Goal: Transaction & Acquisition: Obtain resource

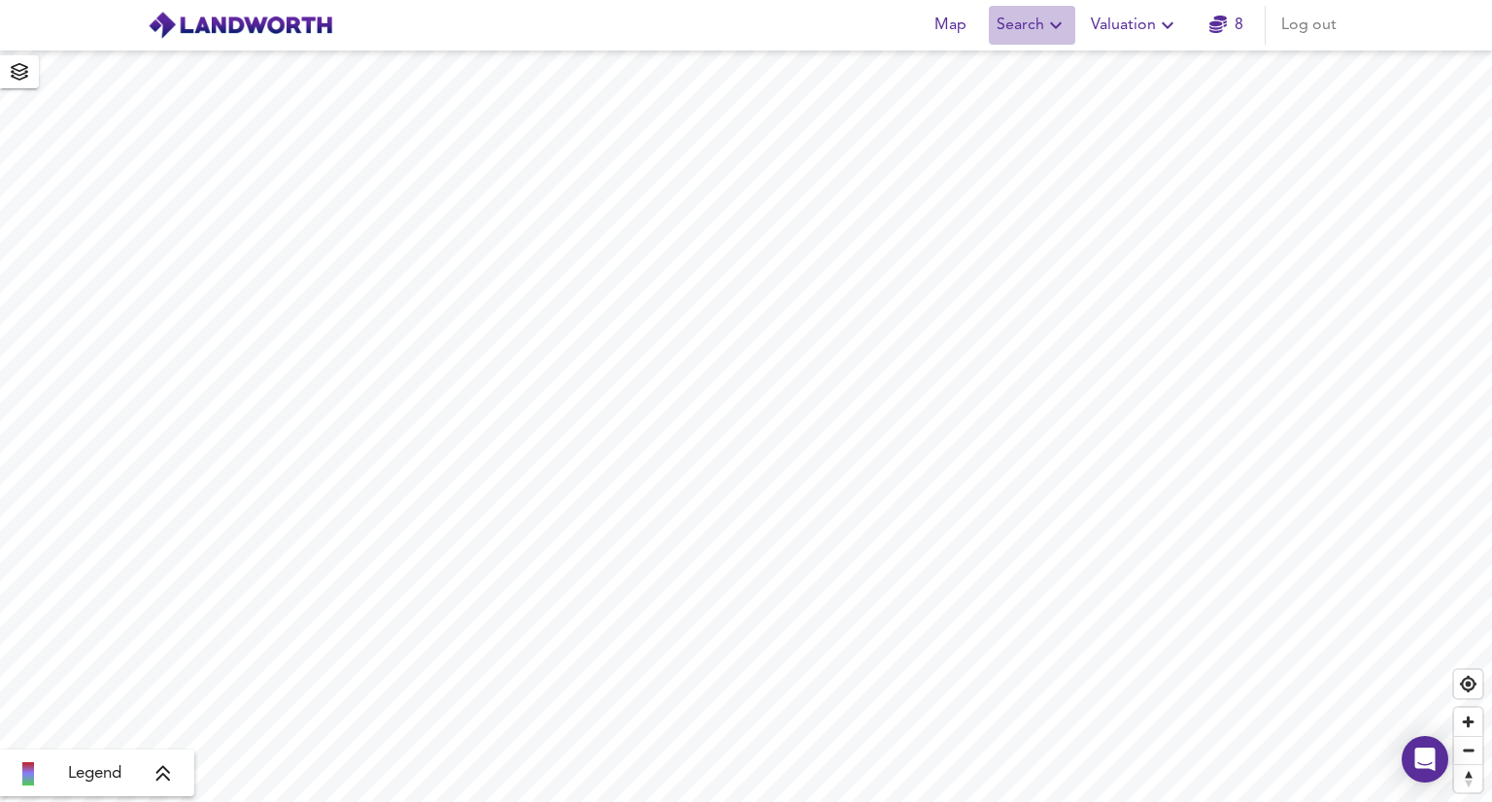
click at [1018, 24] on span "Search" at bounding box center [1031, 25] width 71 height 27
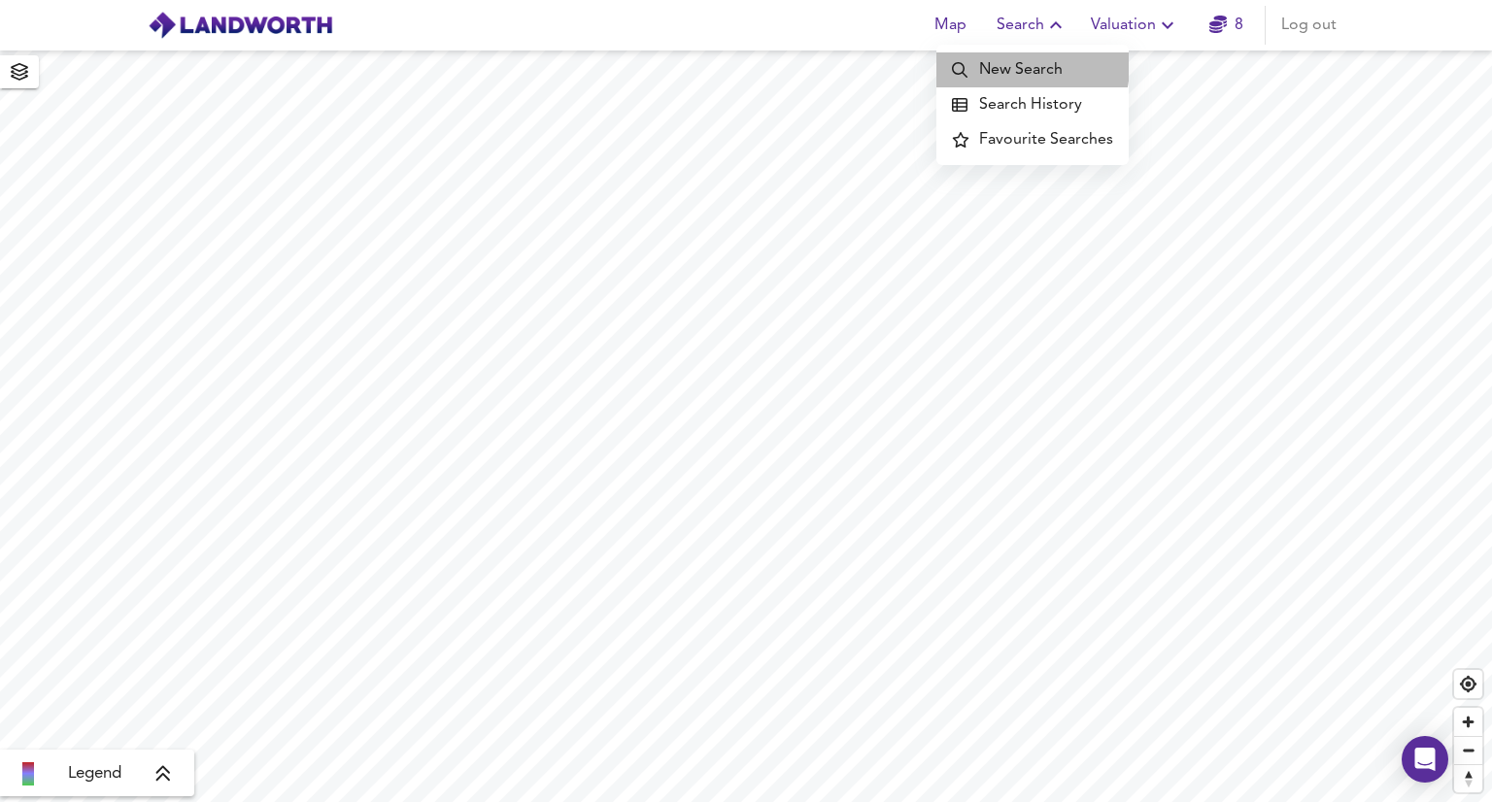
click at [1018, 66] on li "New Search" at bounding box center [1032, 69] width 192 height 35
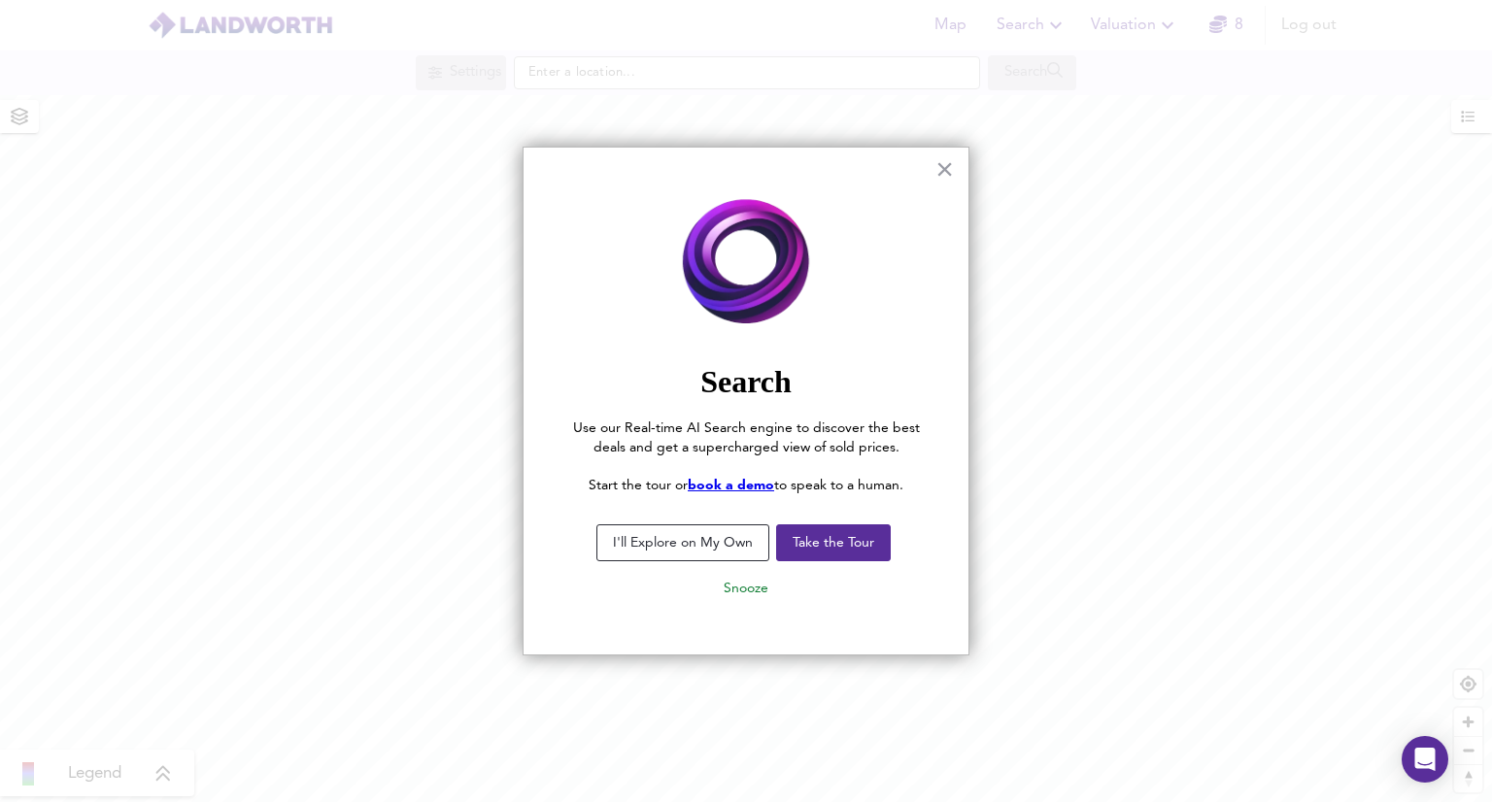
click at [707, 545] on button "I'll Explore on My Own" at bounding box center [682, 542] width 173 height 37
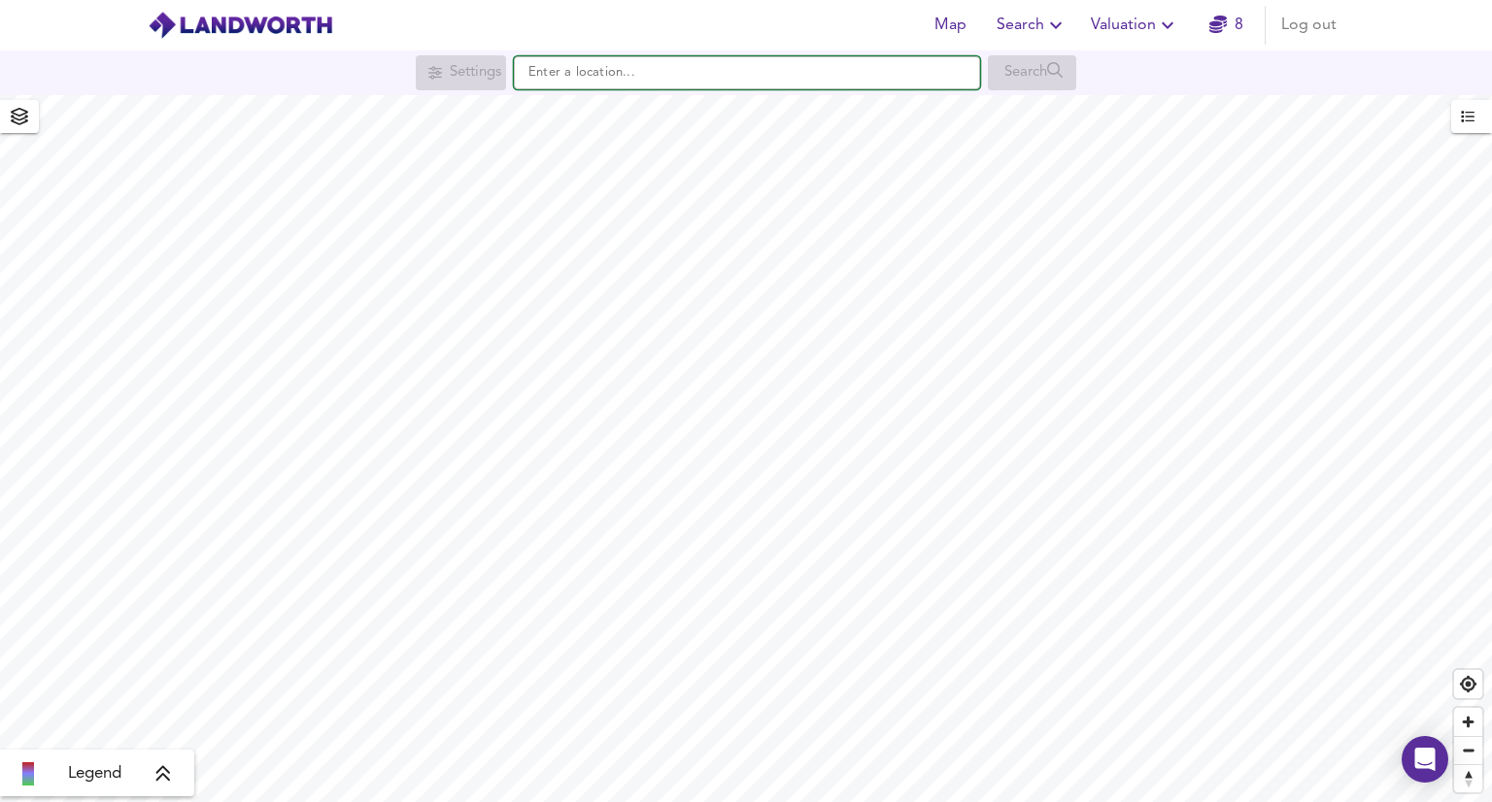
click at [544, 72] on input "text" at bounding box center [747, 72] width 466 height 33
paste input "[STREET_ADDRESS]"
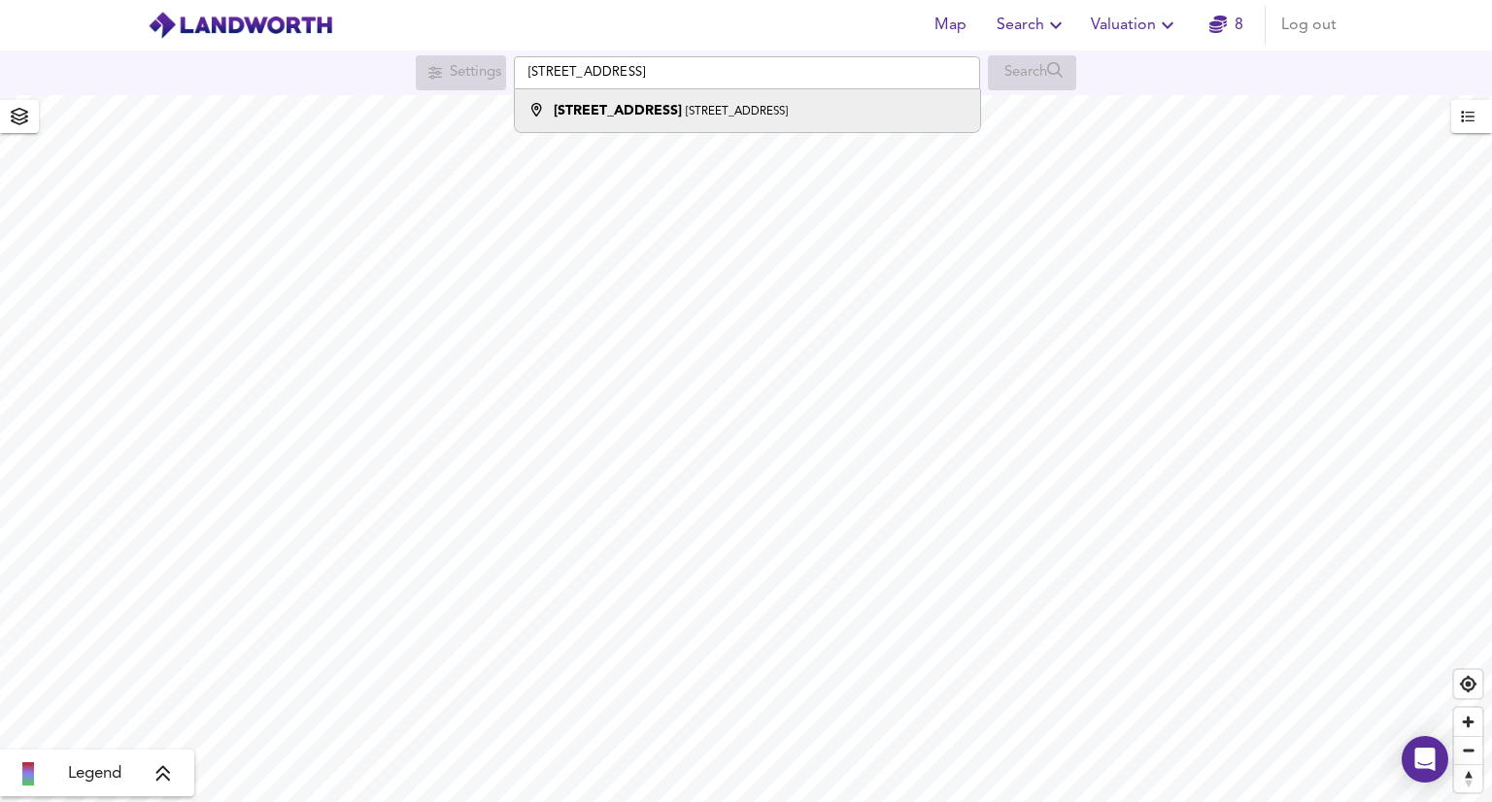
click at [732, 118] on small "Darlington DL3 7DG" at bounding box center [737, 112] width 102 height 12
type input "18 Eskdale Street, Darlington DL3 7DG"
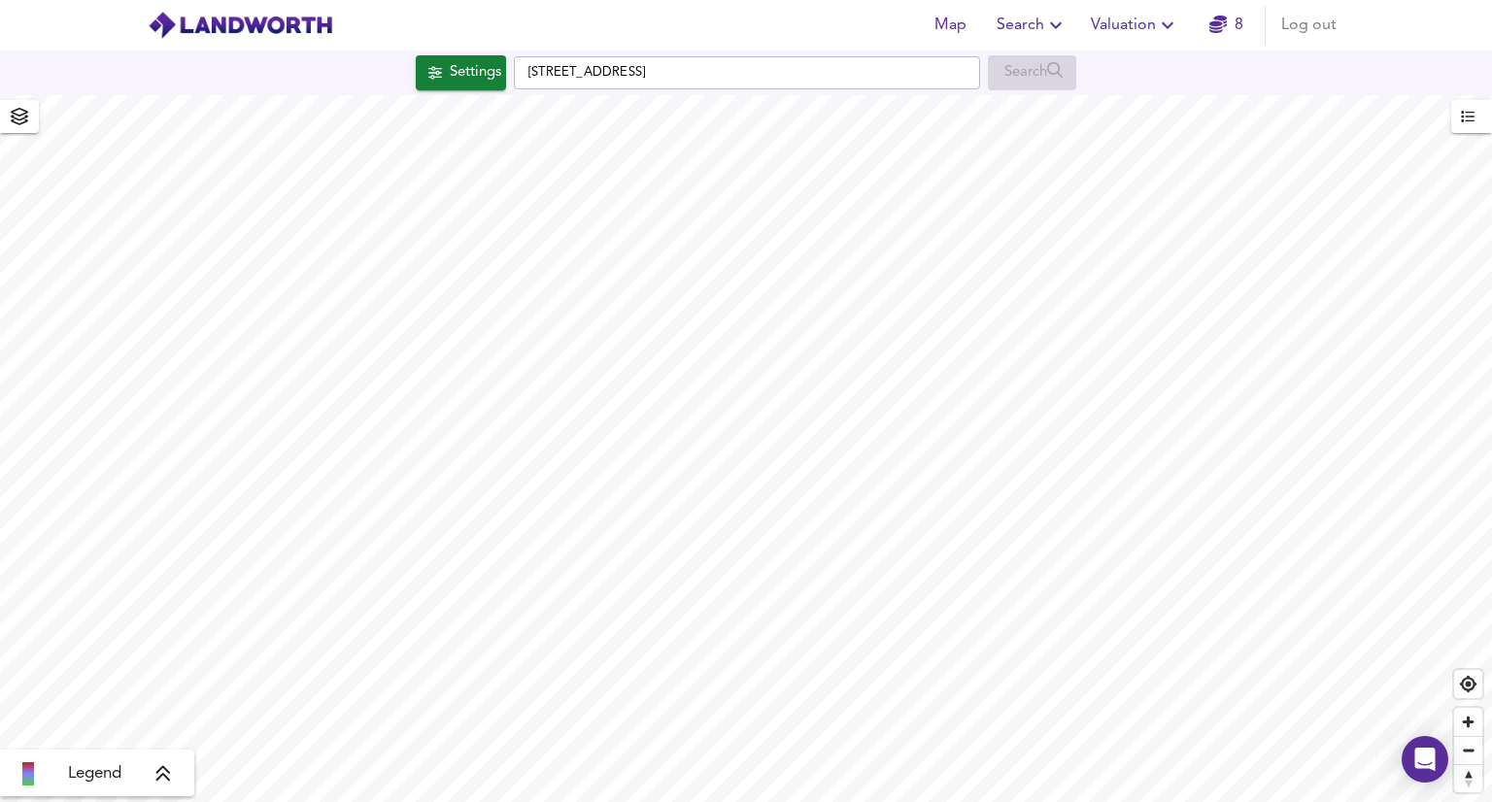
checkbox input "false"
checkbox input "true"
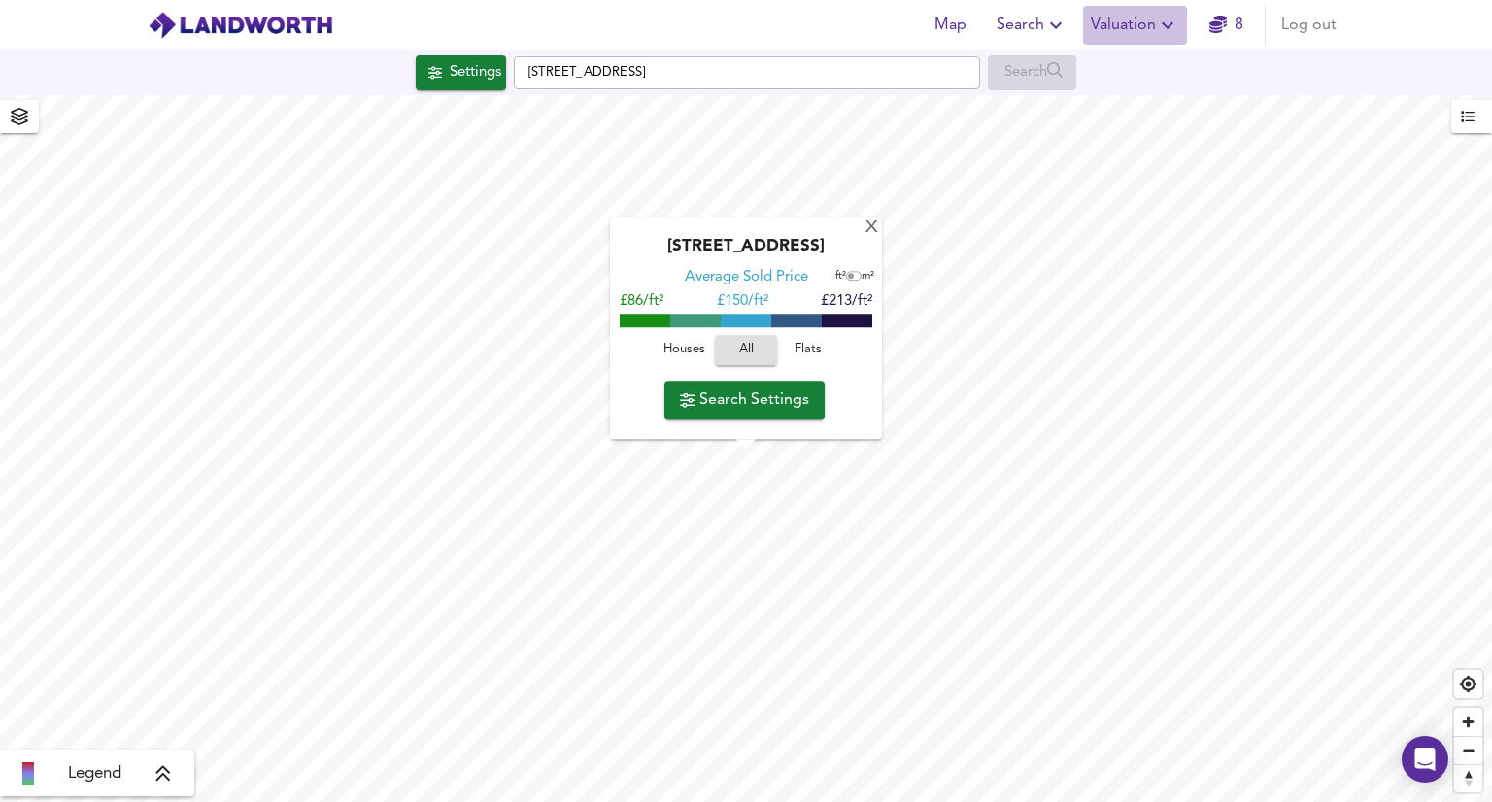
click at [1143, 23] on span "Valuation" at bounding box center [1135, 25] width 88 height 27
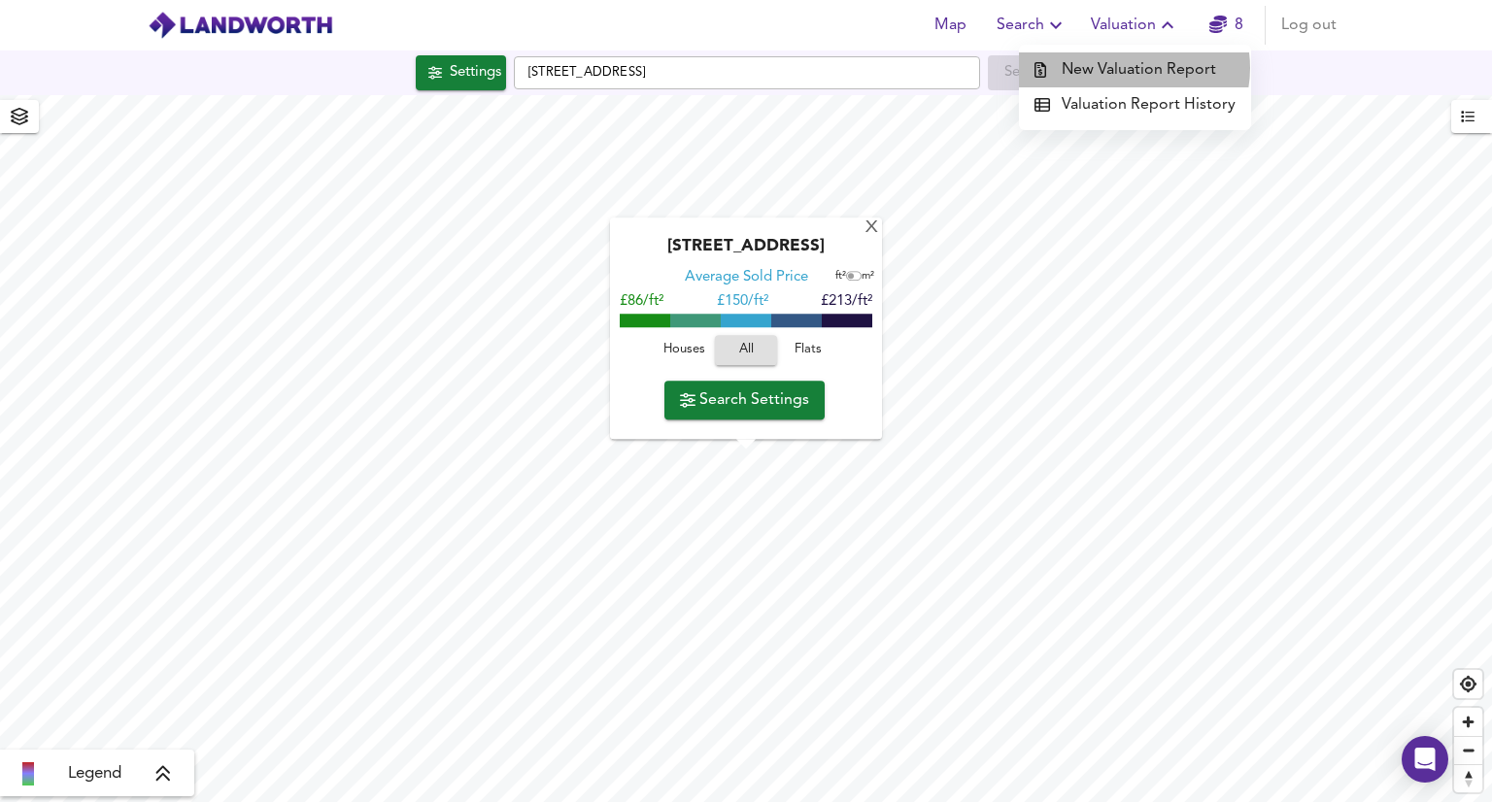
click at [1135, 68] on li "New Valuation Report" at bounding box center [1135, 69] width 232 height 35
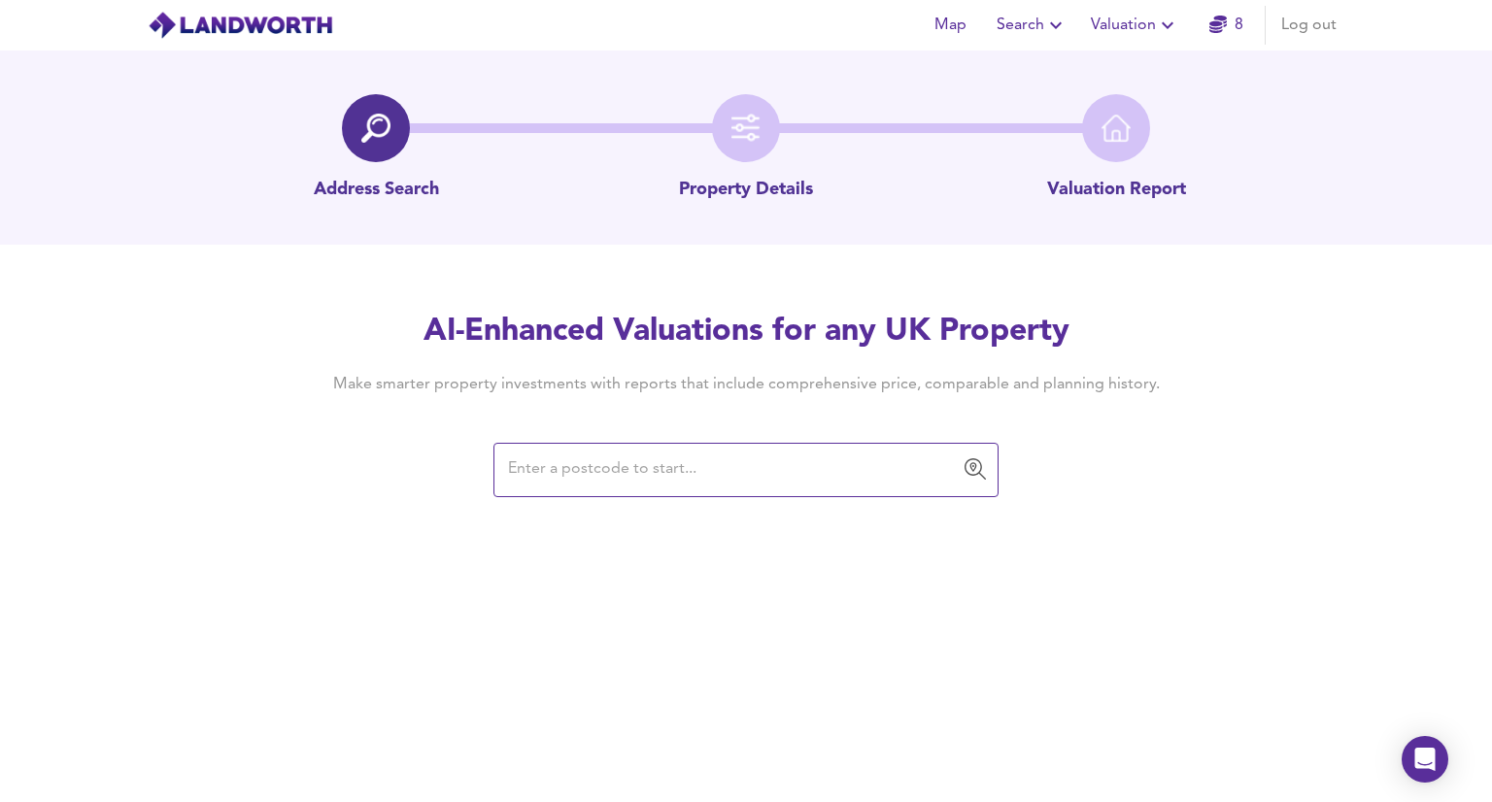
paste input "[STREET_ADDRESS]"
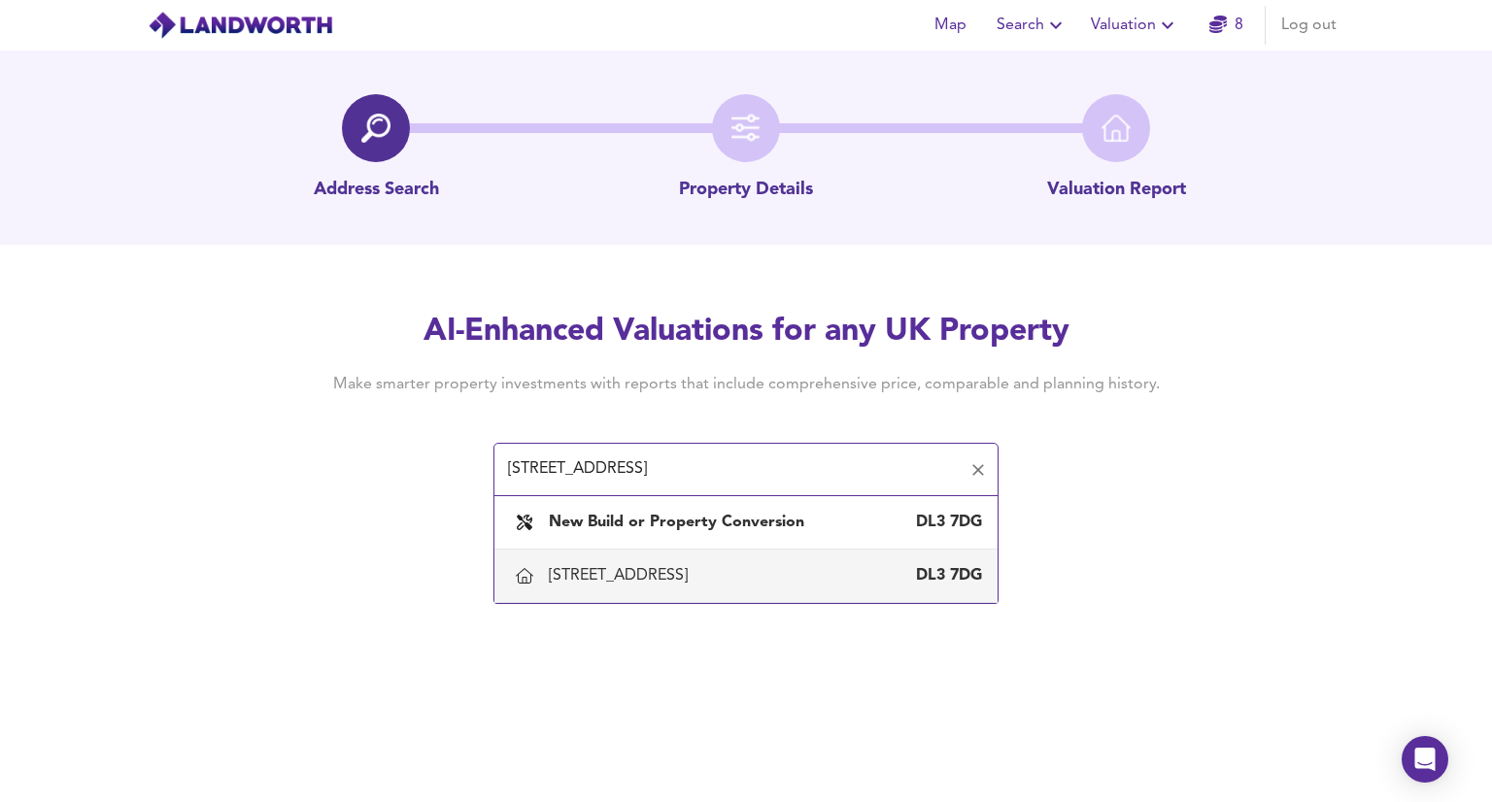
click at [660, 568] on div "18 Eskdale Street, Darlington" at bounding box center [622, 575] width 147 height 21
type input "18 Eskdale Street, Darlington"
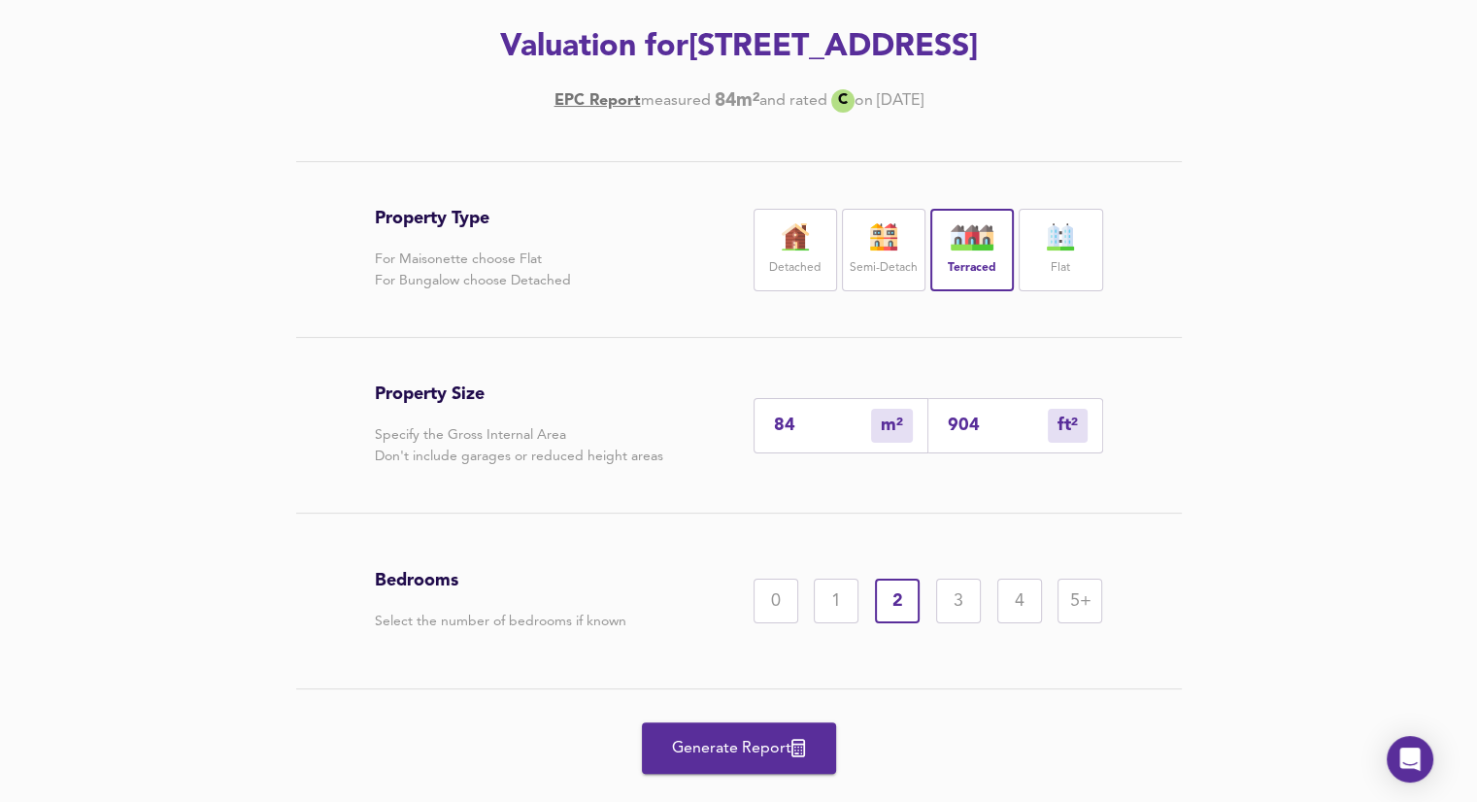
scroll to position [311, 0]
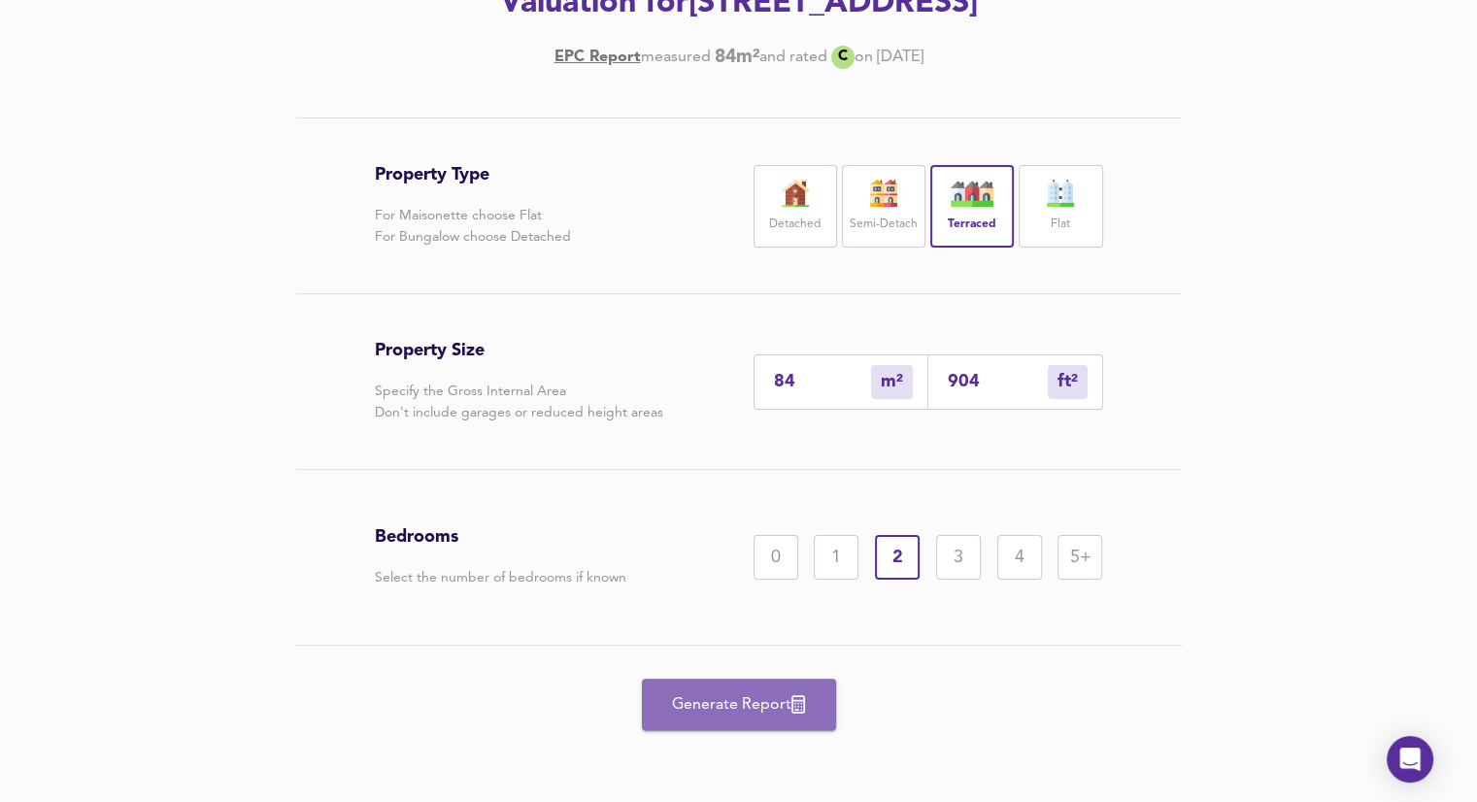
click at [745, 701] on span "Generate Report" at bounding box center [738, 704] width 155 height 27
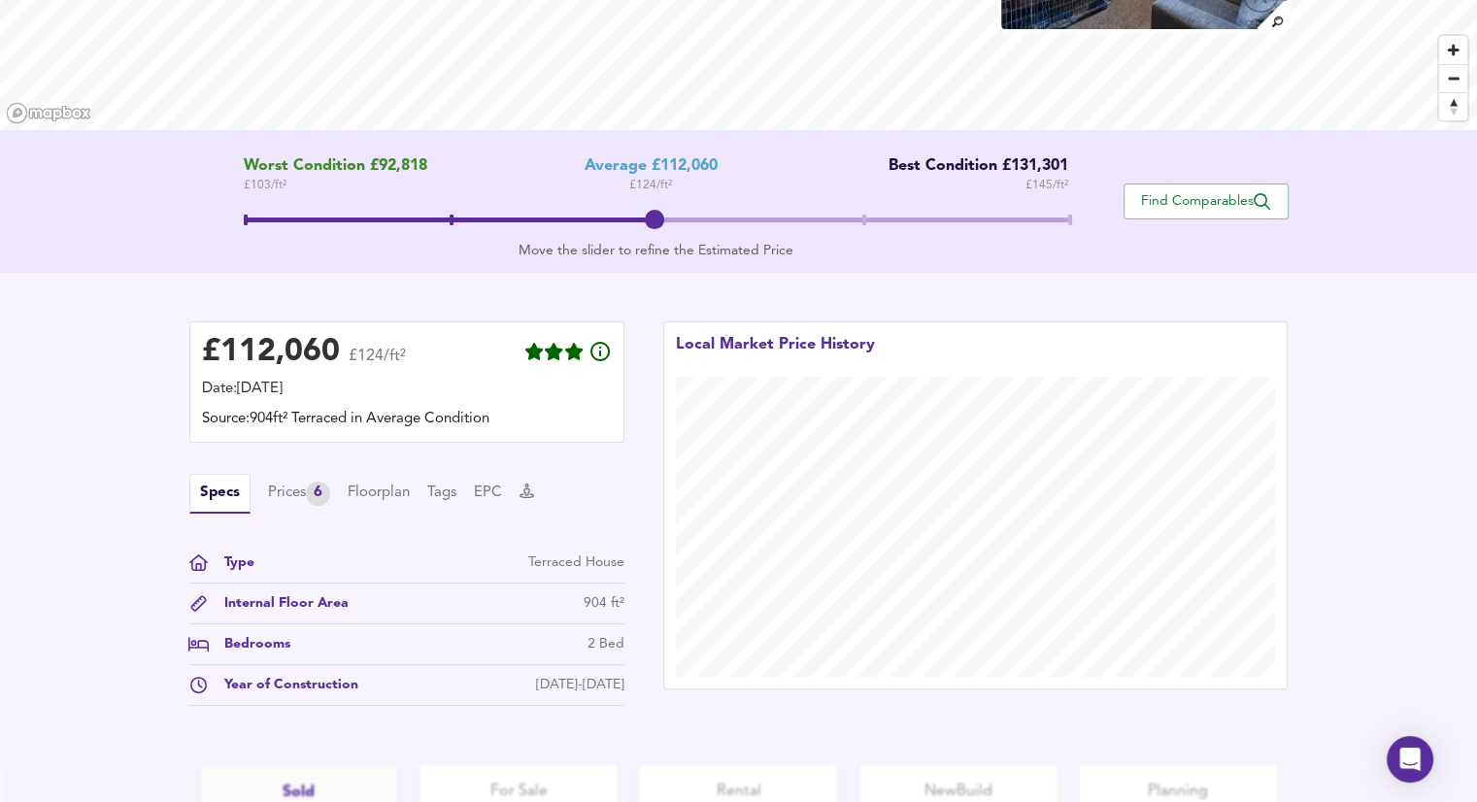
scroll to position [269, 0]
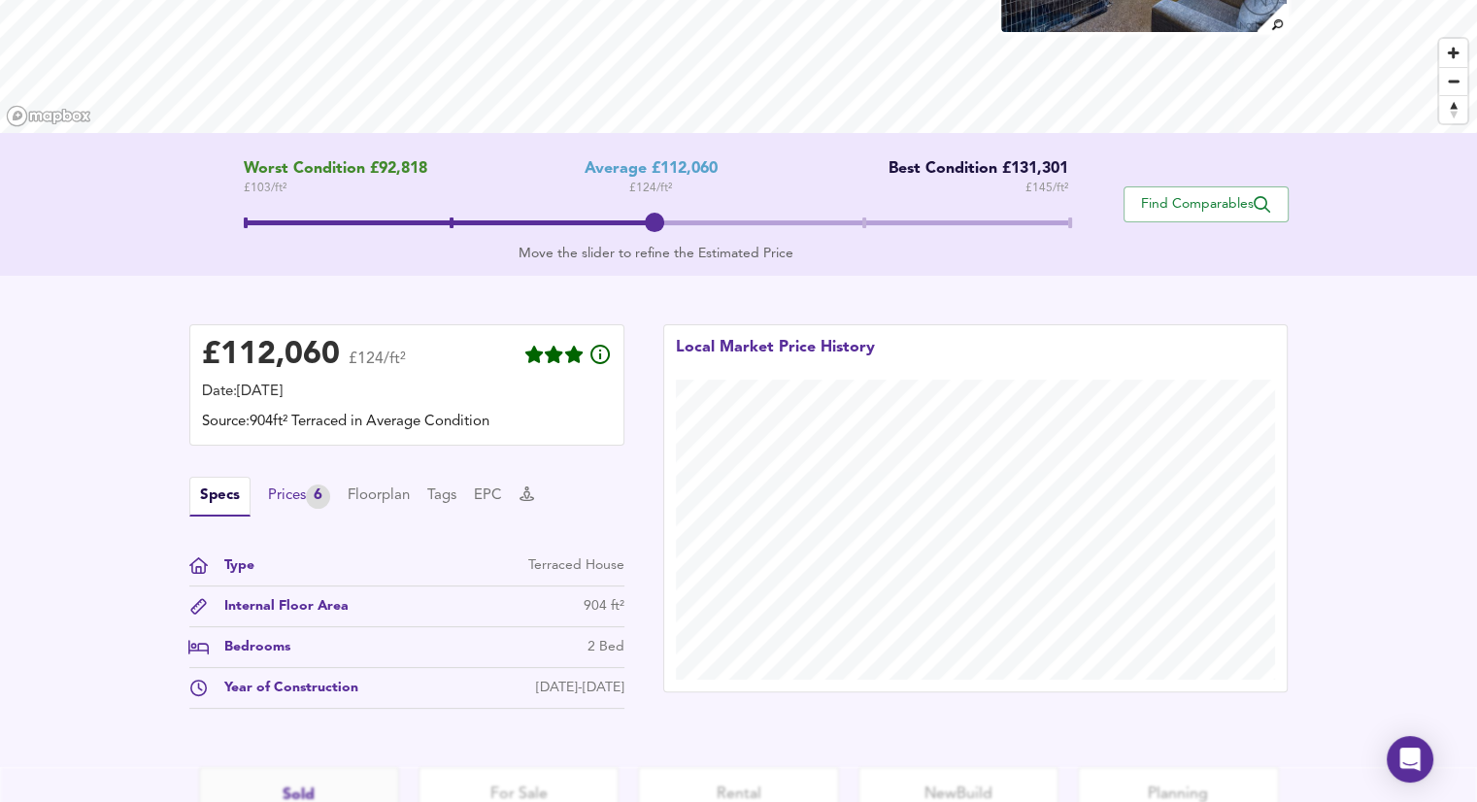
click at [309, 493] on div "Prices 6" at bounding box center [299, 497] width 62 height 24
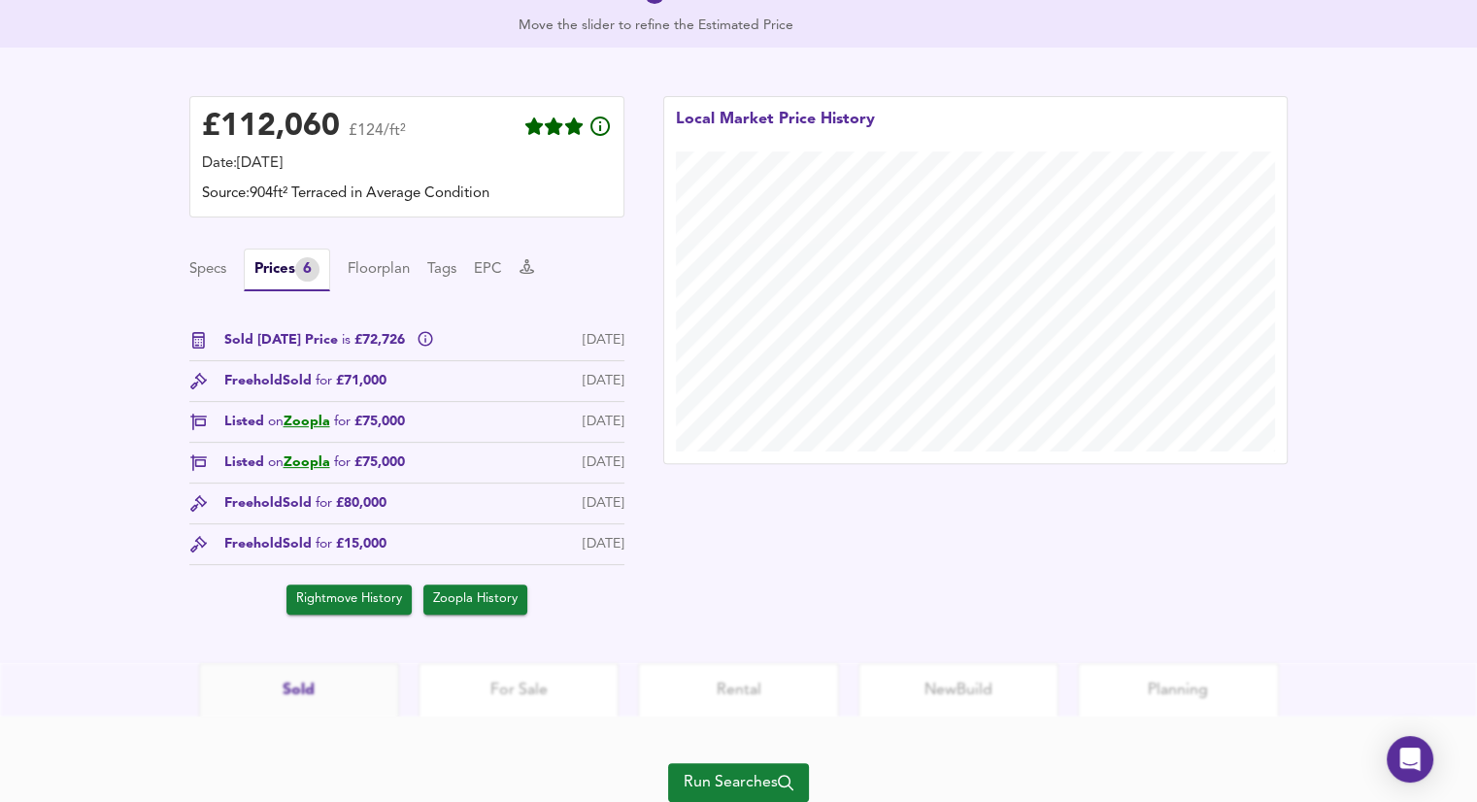
scroll to position [521, 0]
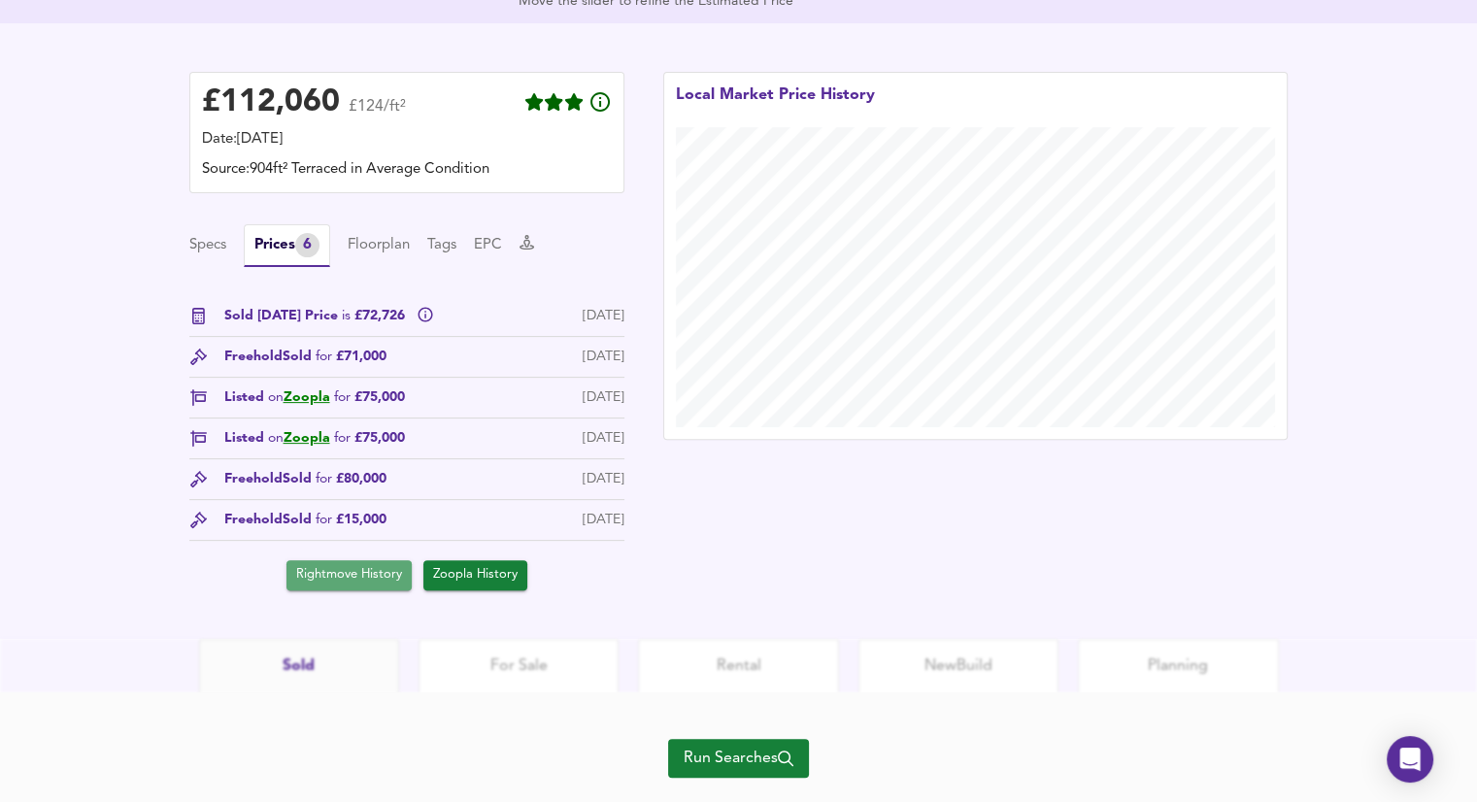
click at [359, 576] on span "Rightmove History" at bounding box center [349, 575] width 106 height 22
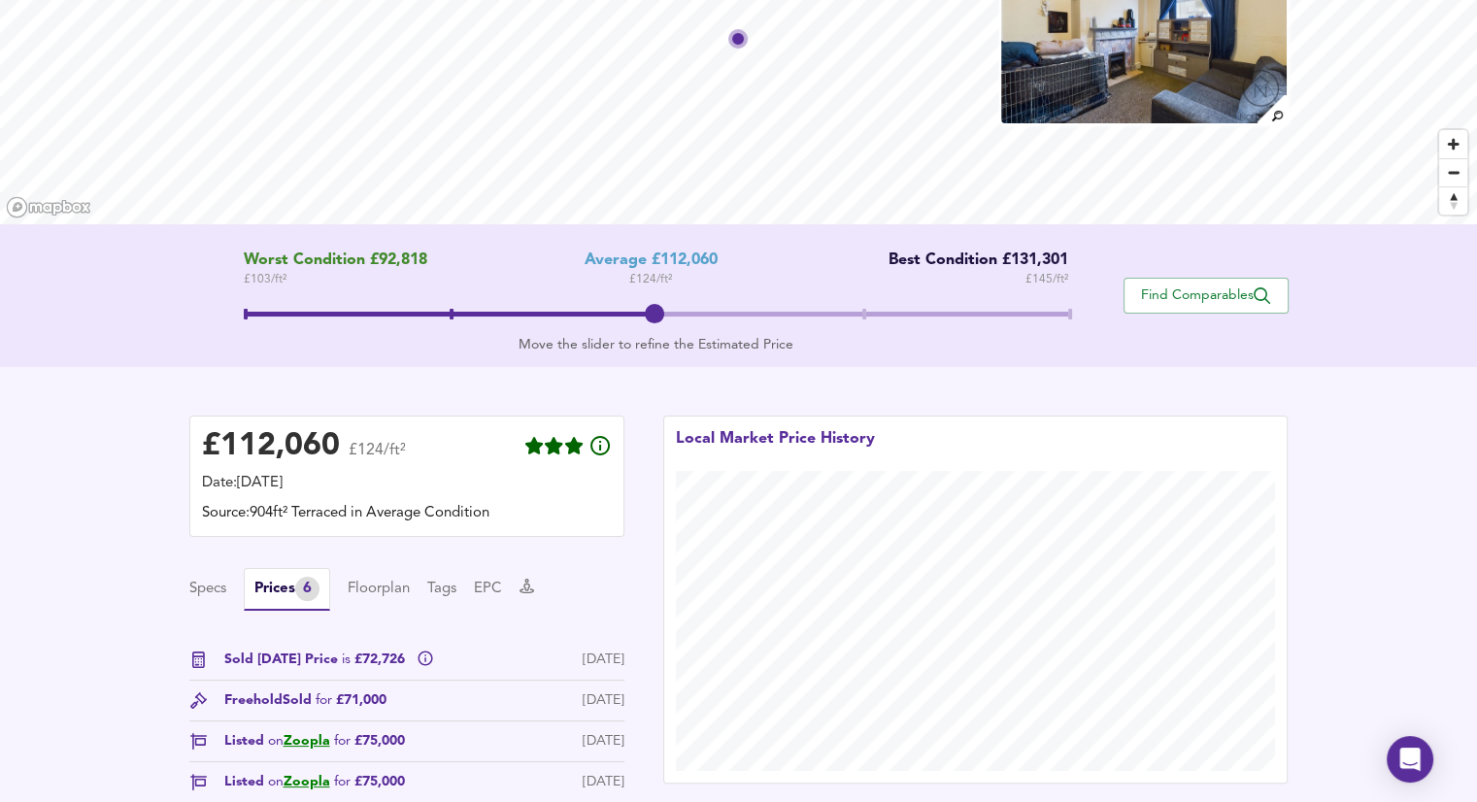
scroll to position [167, 0]
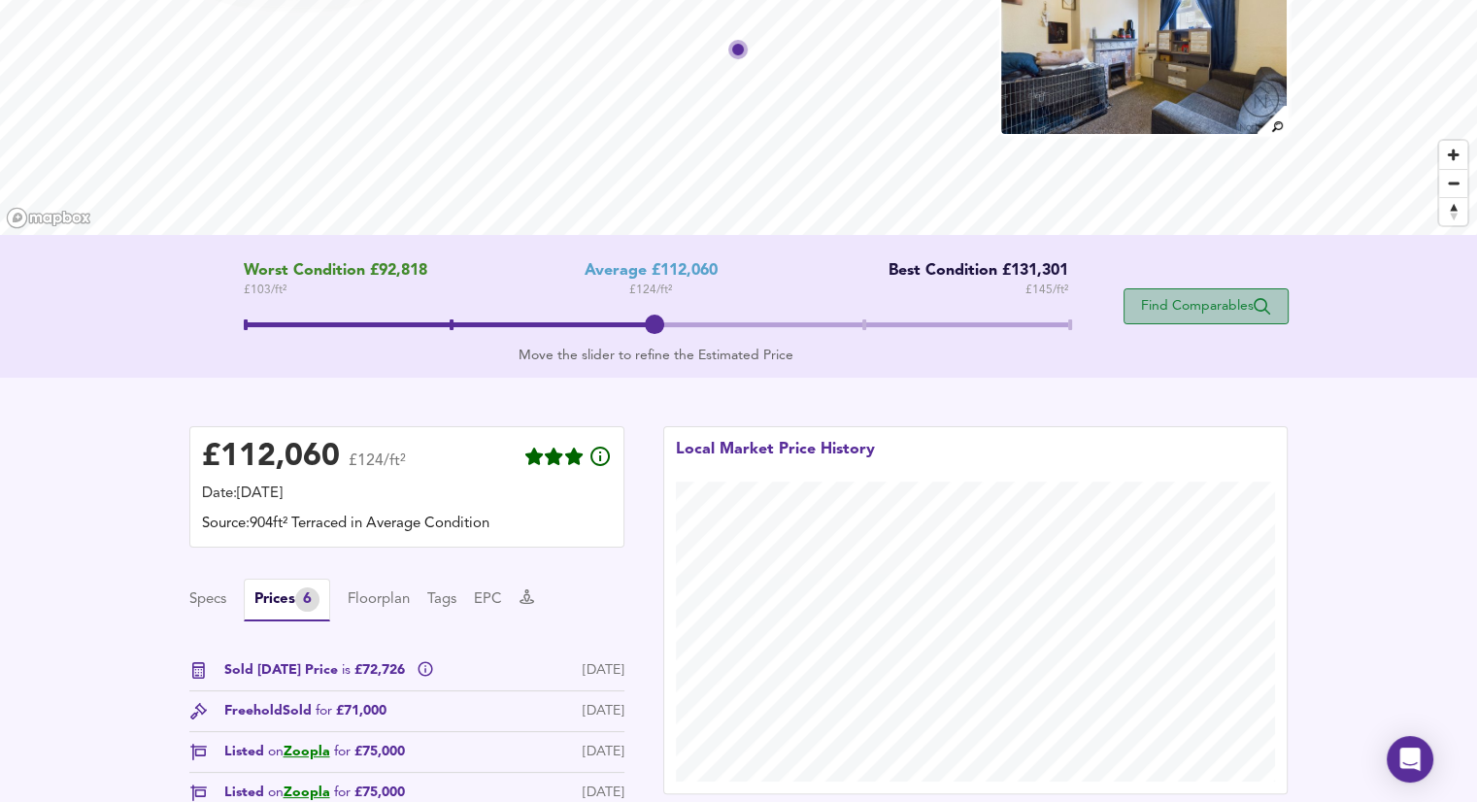
click at [1239, 306] on span "Find Comparables" at bounding box center [1206, 306] width 144 height 18
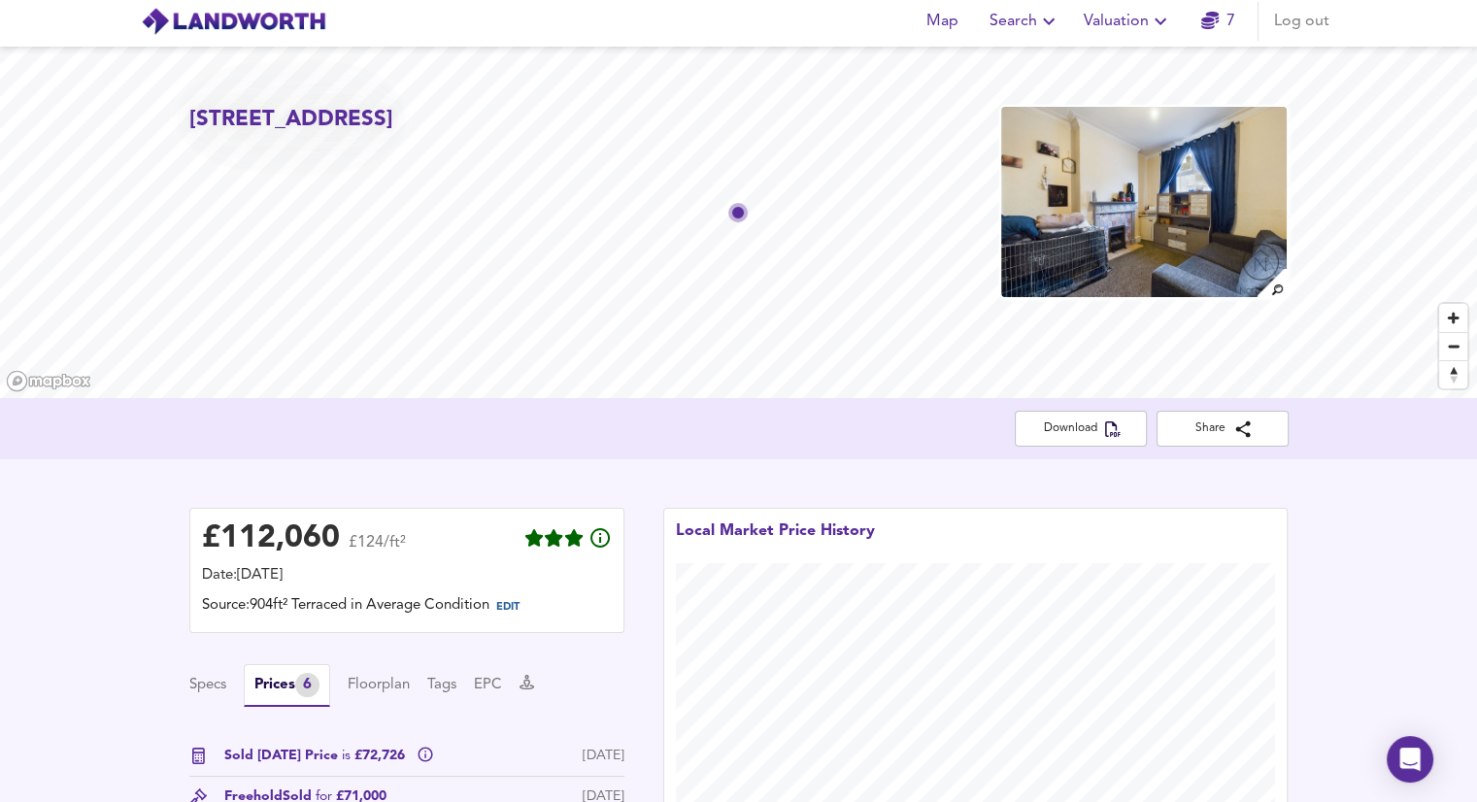
scroll to position [0, 0]
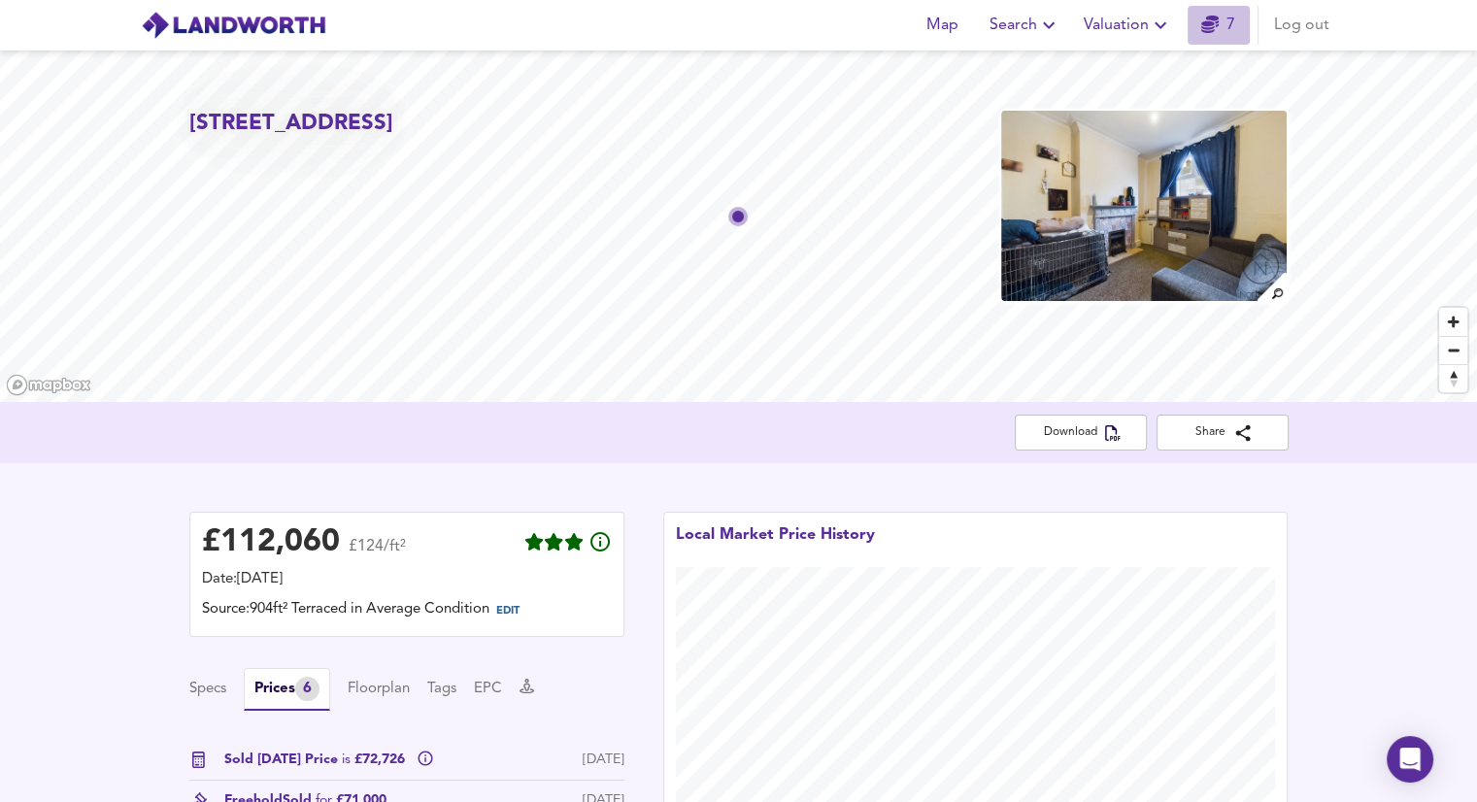
click at [1208, 24] on icon "button" at bounding box center [1209, 24] width 17 height 17
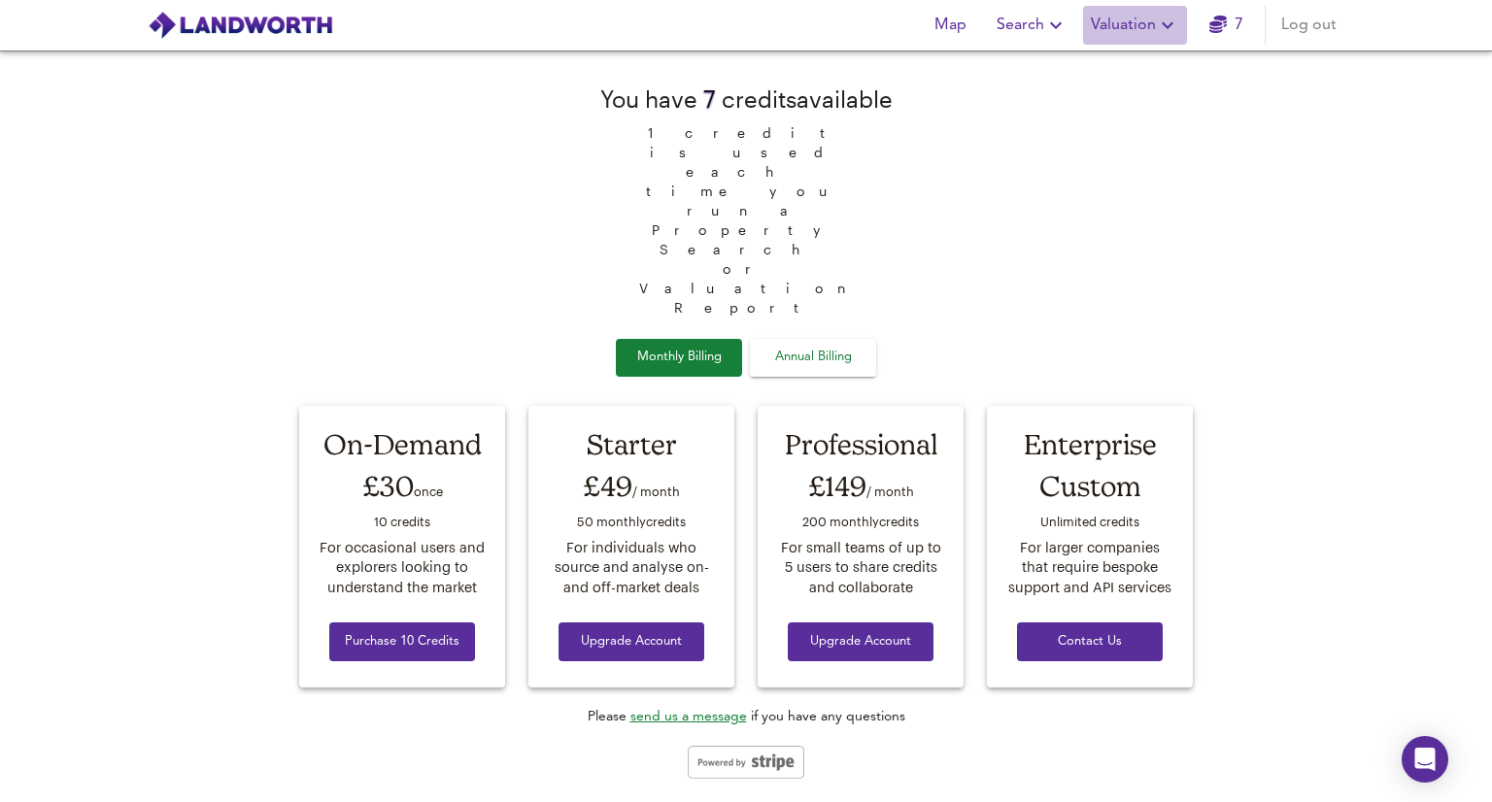
click at [1120, 22] on span "Valuation" at bounding box center [1135, 25] width 88 height 27
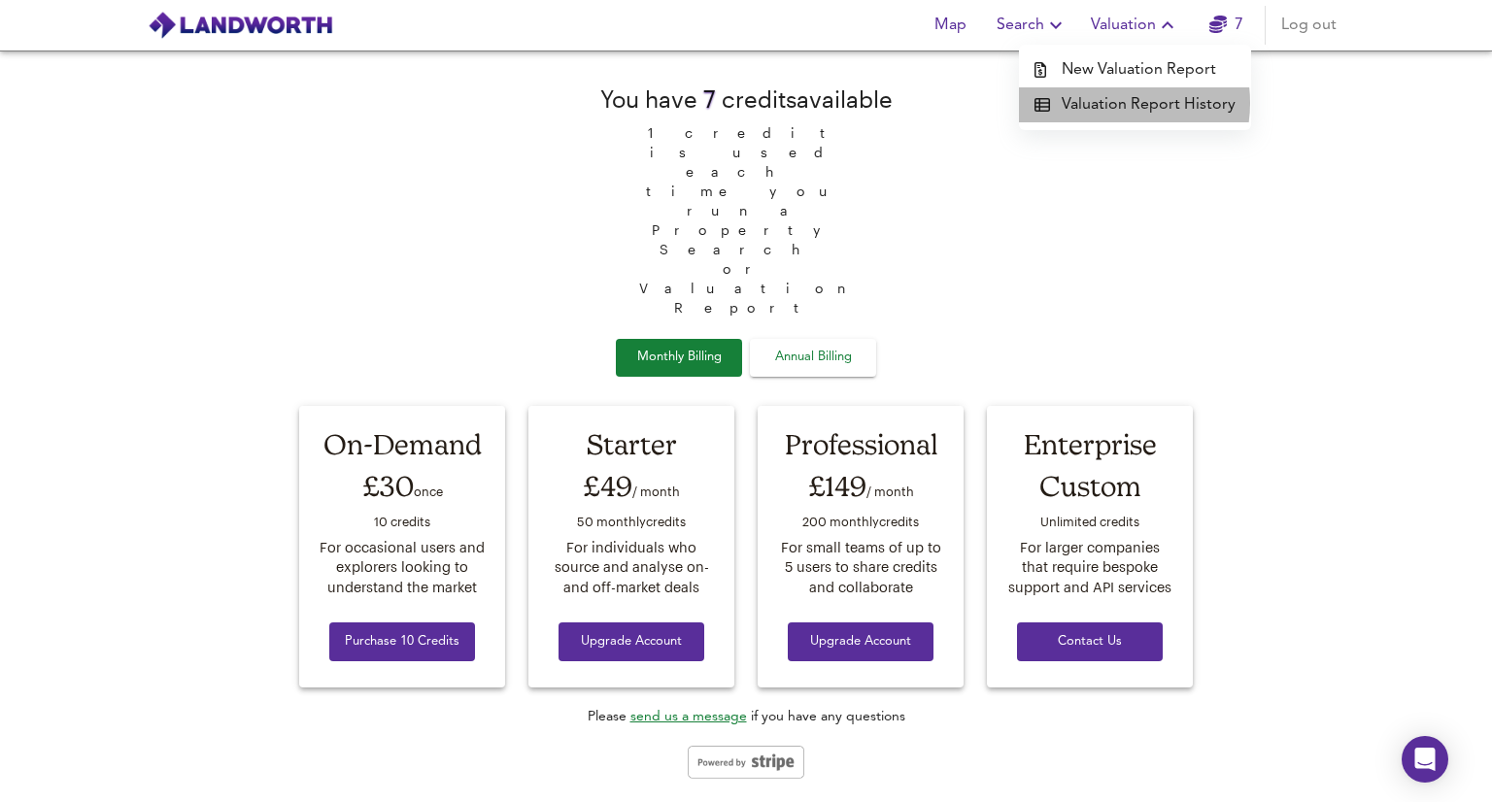
click at [1116, 103] on li "Valuation Report History" at bounding box center [1135, 104] width 232 height 35
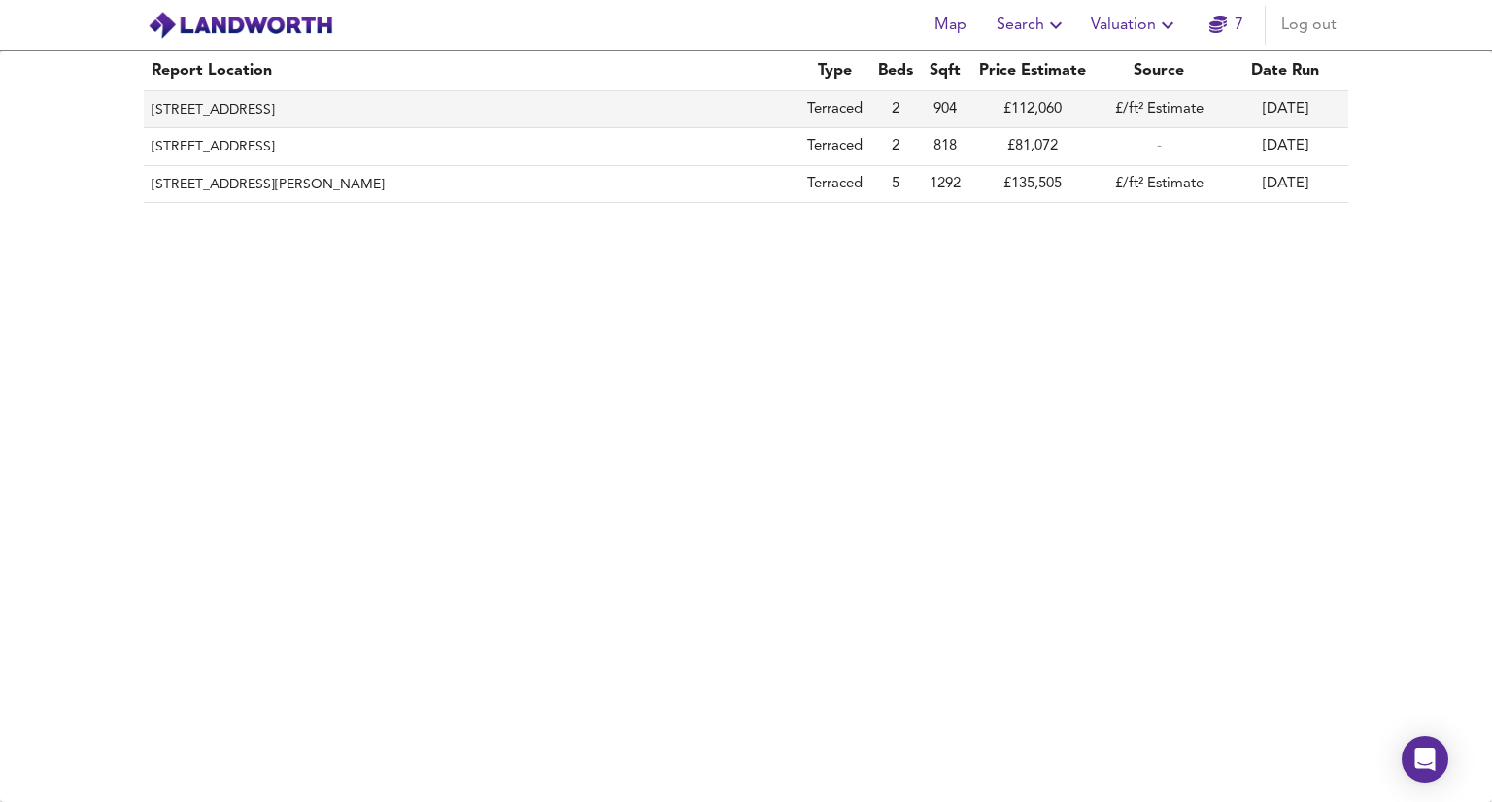
click at [948, 115] on td "904" at bounding box center [945, 109] width 49 height 37
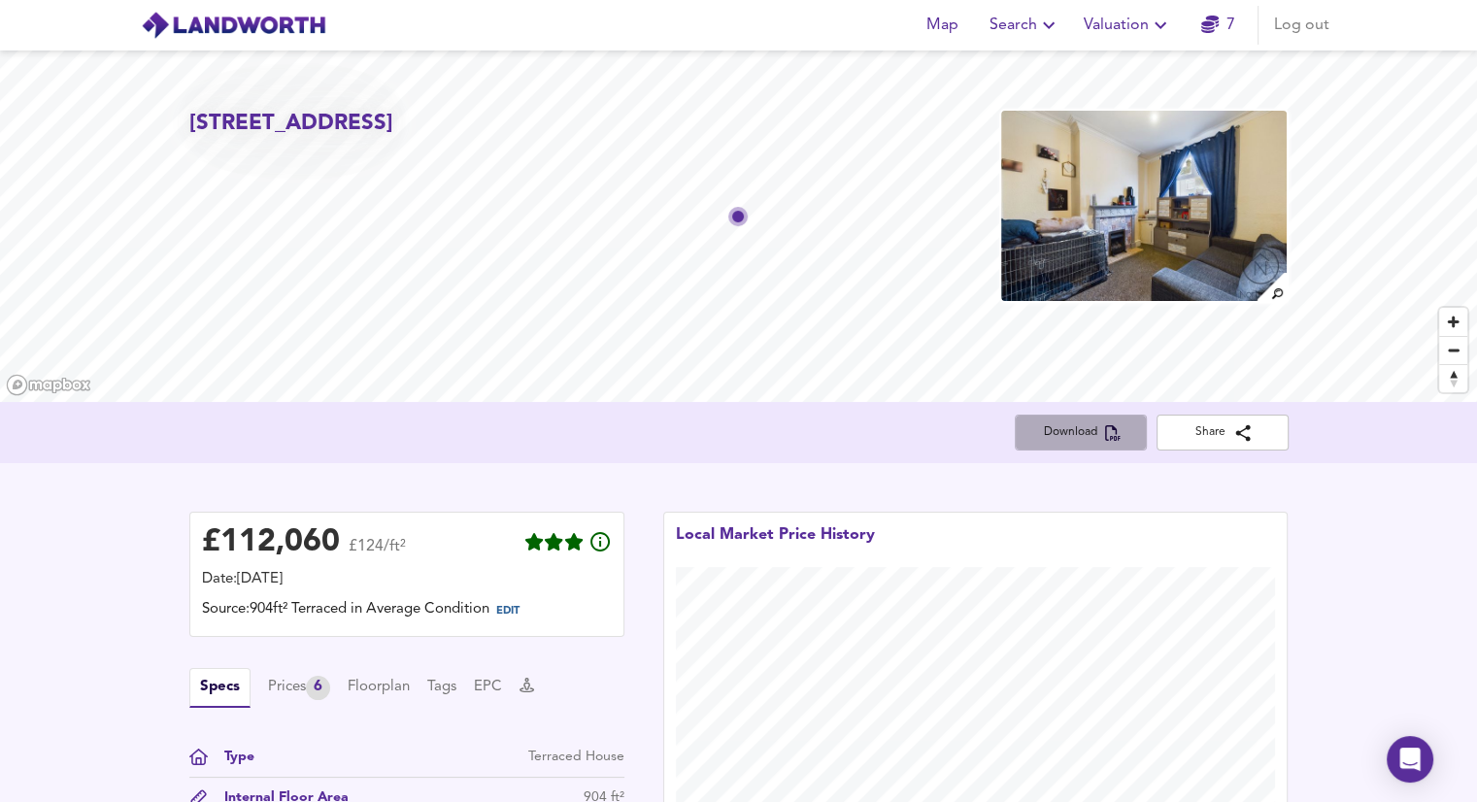
click at [1072, 425] on span "Download" at bounding box center [1080, 432] width 101 height 20
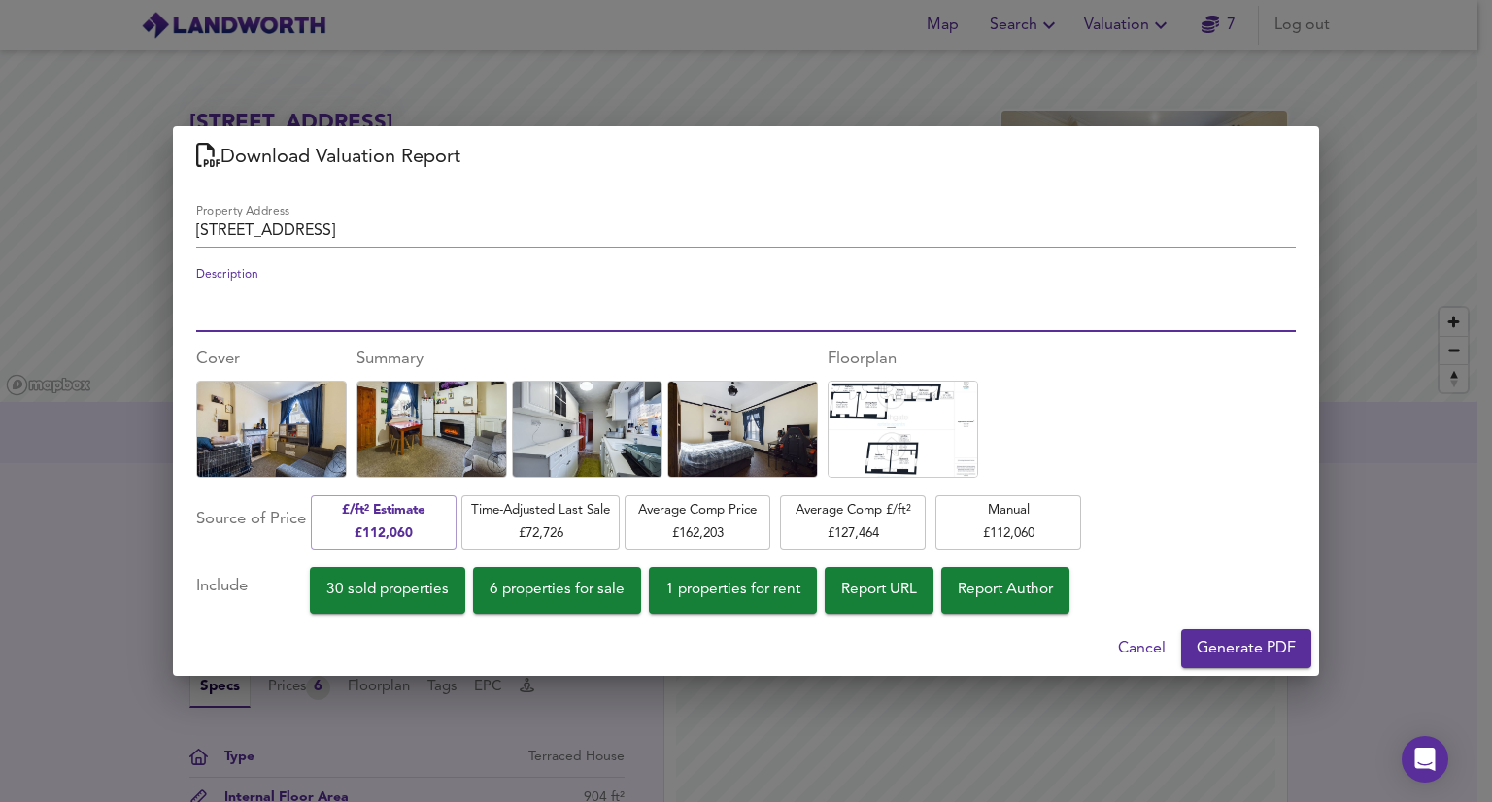
click at [232, 307] on textarea "Description" at bounding box center [745, 306] width 1099 height 37
type textarea "18 Eskdale"
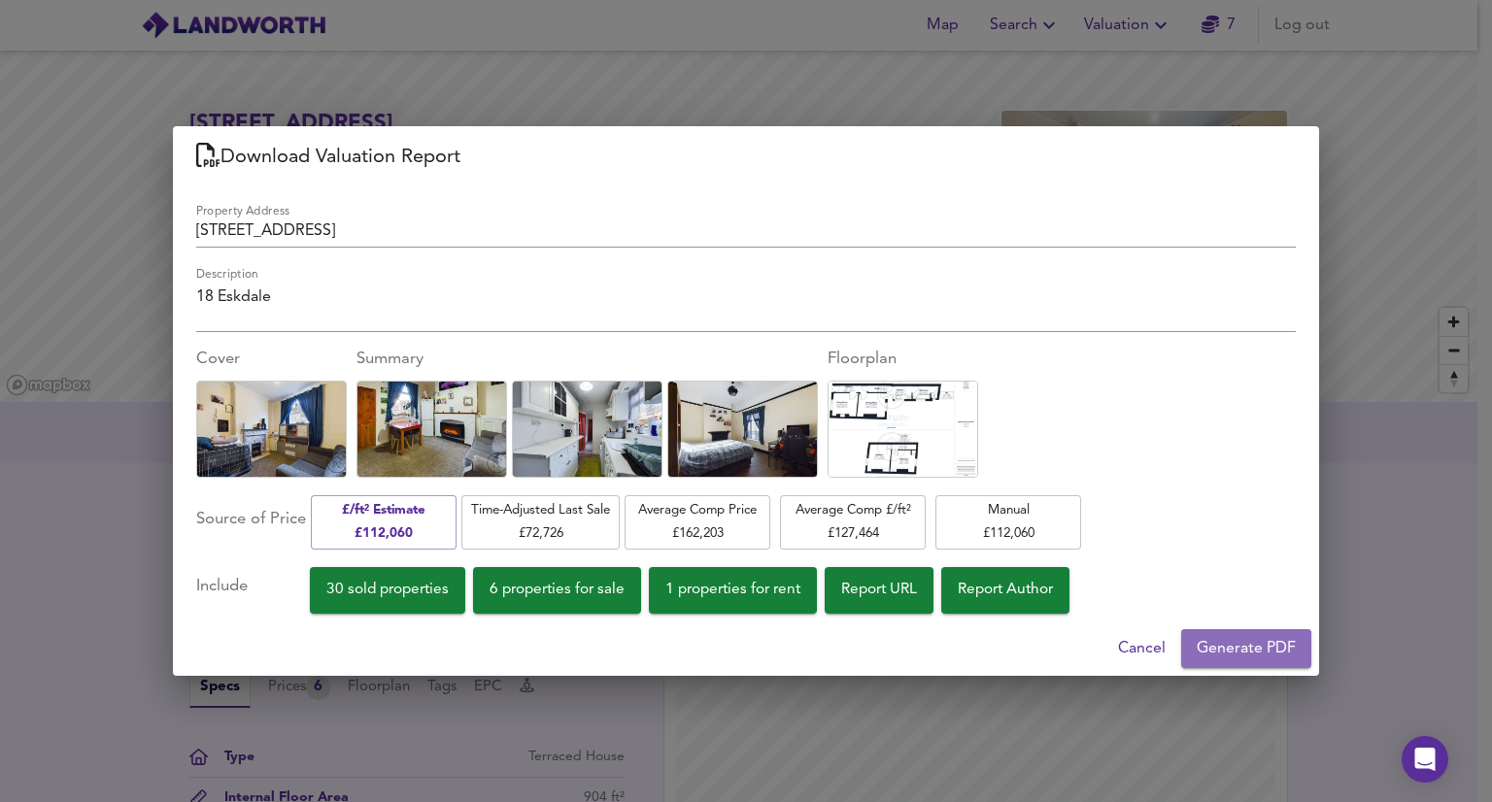
click at [1223, 655] on span "Generate PDF" at bounding box center [1245, 648] width 99 height 27
